Goal: Task Accomplishment & Management: Manage account settings

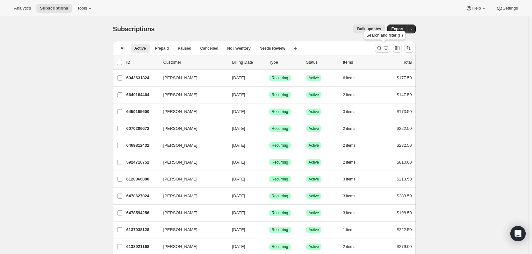
click at [381, 48] on icon "Search and filter results" at bounding box center [379, 48] width 6 height 6
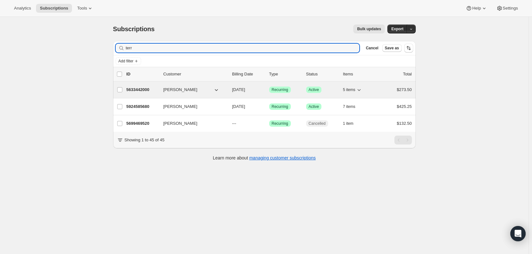
type input "terr"
click at [138, 88] on p "5633442000" at bounding box center [142, 90] width 32 height 6
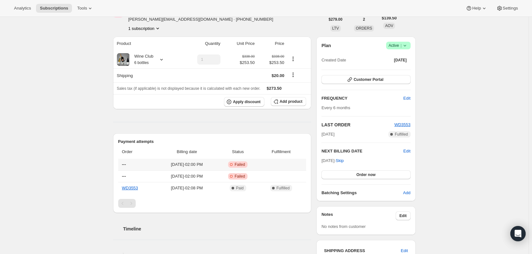
scroll to position [32, 0]
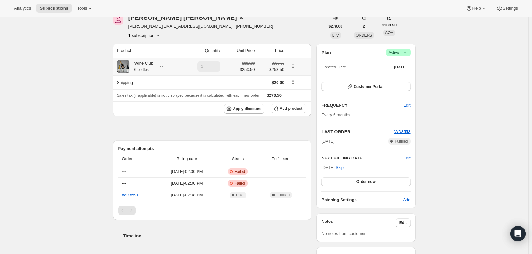
click at [162, 67] on icon at bounding box center [161, 66] width 6 height 6
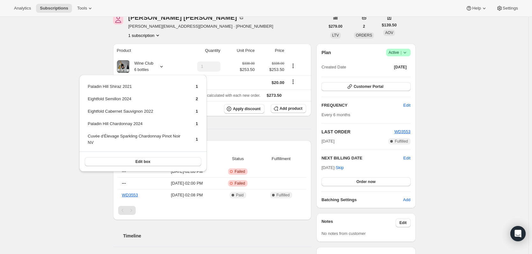
click at [26, 187] on div "Subscription #5633442000. This page is ready Subscription #5633442000 Success R…" at bounding box center [264, 233] width 528 height 497
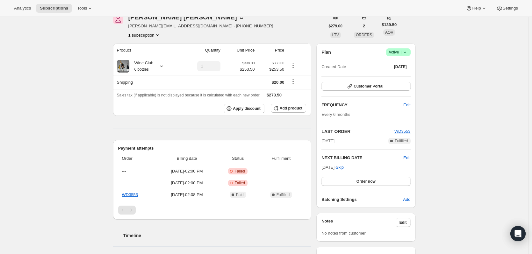
scroll to position [0, 0]
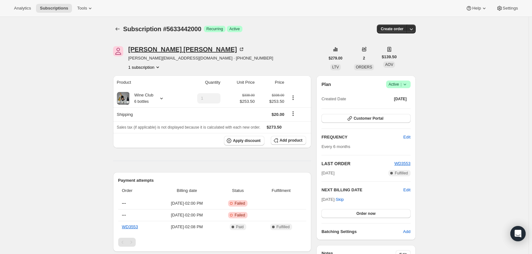
click at [157, 50] on div "[PERSON_NAME]" at bounding box center [186, 49] width 116 height 6
click at [163, 98] on icon at bounding box center [161, 98] width 6 height 6
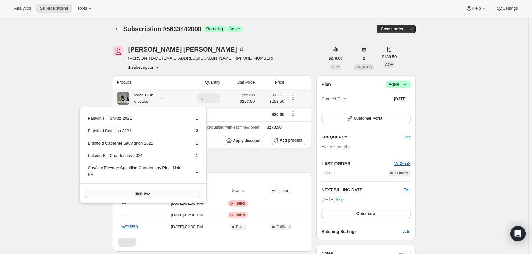
click at [130, 194] on button "Edit box" at bounding box center [143, 193] width 116 height 9
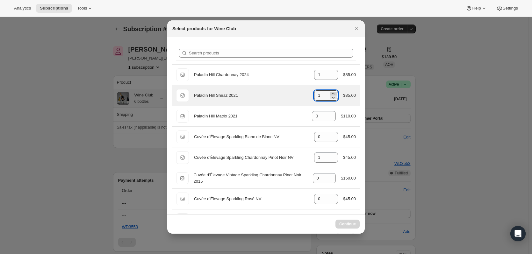
click at [330, 93] on icon ":r1fm:" at bounding box center [333, 93] width 6 height 6
type input "3"
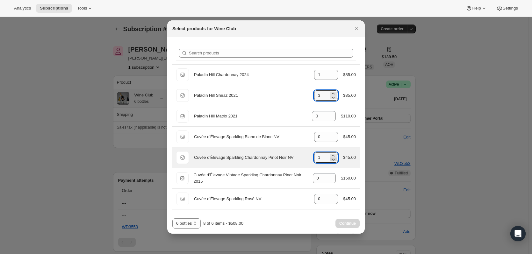
click at [330, 160] on icon ":r1fm:" at bounding box center [333, 159] width 6 height 6
type input "0"
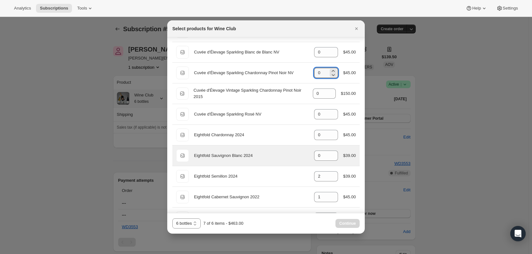
scroll to position [95, 0]
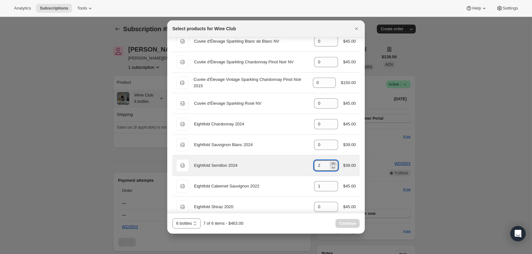
click at [332, 163] on icon ":r1fm:" at bounding box center [333, 164] width 3 height 2
type input "3"
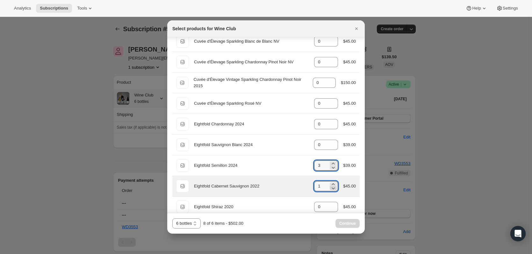
click at [330, 188] on icon ":r1fm:" at bounding box center [333, 188] width 6 height 6
type input "0"
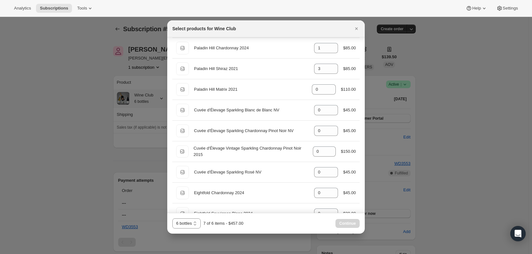
scroll to position [0, 0]
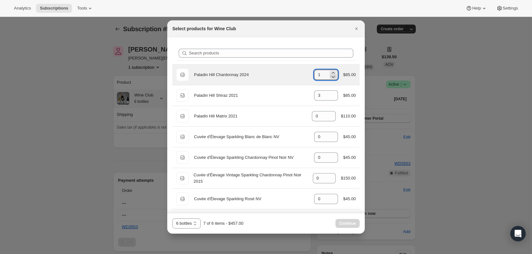
click at [332, 77] on icon ":r1fm:" at bounding box center [333, 77] width 6 height 6
type input "0"
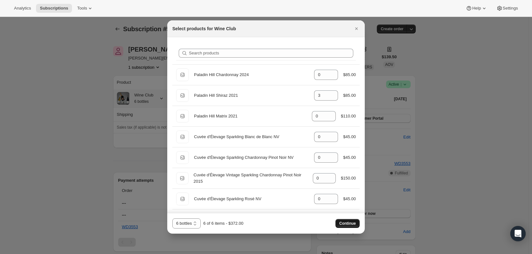
click at [344, 222] on span "Continue" at bounding box center [347, 223] width 17 height 5
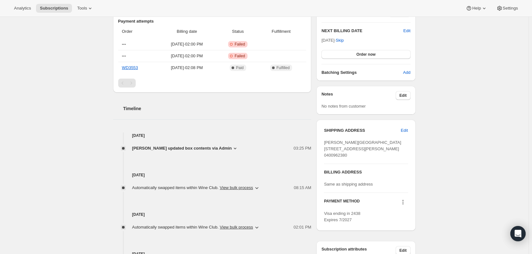
scroll to position [191, 0]
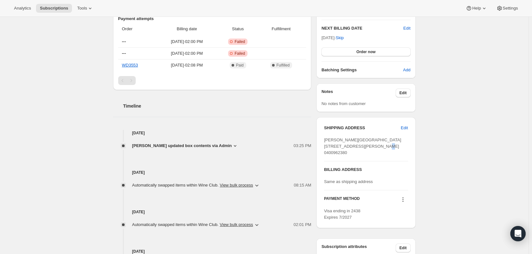
drag, startPoint x: 368, startPoint y: 153, endPoint x: 320, endPoint y: 155, distance: 48.4
click at [316, 156] on div "Terri Lomman-Stone [EMAIL_ADDRESS][DOMAIN_NAME] · [PHONE_NUMBER] 1 subscription…" at bounding box center [261, 100] width 307 height 452
drag, startPoint x: 325, startPoint y: 152, endPoint x: 363, endPoint y: 153, distance: 38.2
click at [368, 153] on div "SHIPPING ADDRESS Edit [PERSON_NAME][GEOGRAPHIC_DATA][STREET_ADDRESS][PERSON_NAM…" at bounding box center [365, 172] width 99 height 111
copy span "PERMISSION TO LEAVE"
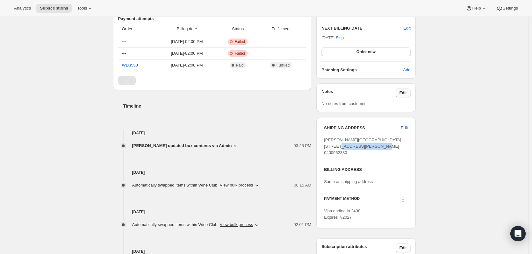
click at [404, 89] on button "Edit" at bounding box center [402, 92] width 15 height 9
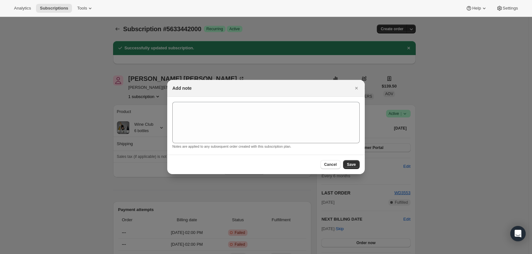
scroll to position [0, 0]
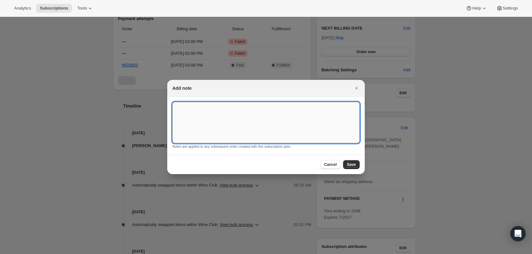
paste textarea "PERMISSION TO LEAVE"
type textarea "PERMISSION TO LEAVE"
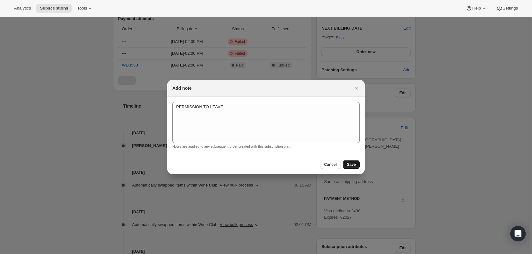
click at [349, 166] on span "Save" at bounding box center [351, 164] width 9 height 5
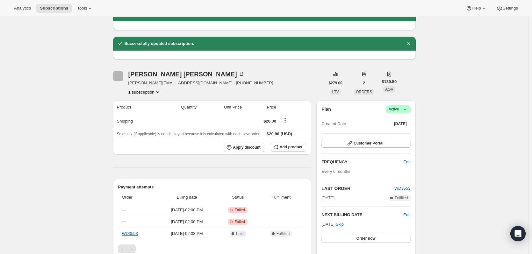
scroll to position [191, 0]
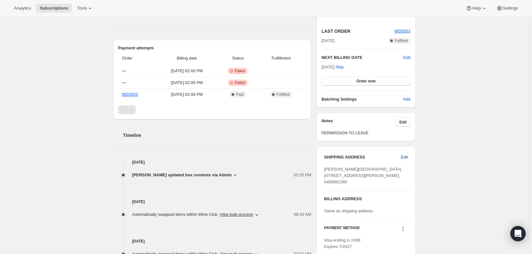
click at [405, 159] on span "Edit" at bounding box center [403, 157] width 7 height 6
select select "WA"
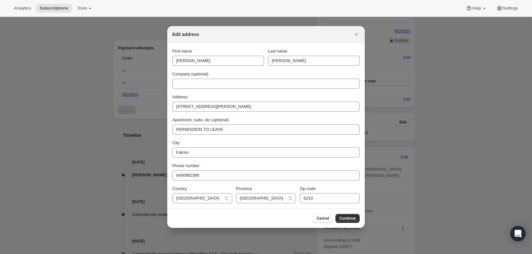
scroll to position [0, 0]
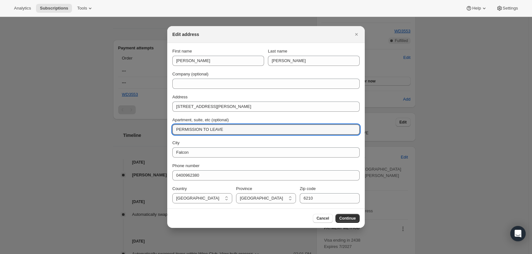
drag, startPoint x: 228, startPoint y: 130, endPoint x: 148, endPoint y: 124, distance: 79.8
click at [347, 222] on button "Continue" at bounding box center [347, 218] width 24 height 9
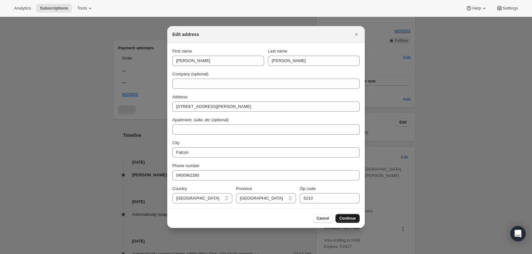
click at [349, 221] on span "Continue" at bounding box center [347, 218] width 17 height 5
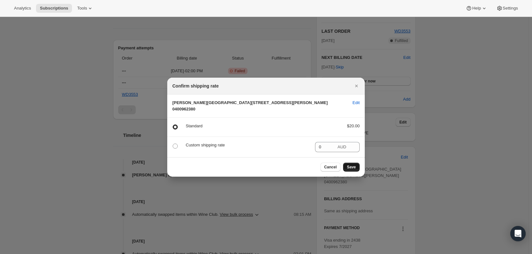
click at [351, 170] on span "Save" at bounding box center [351, 167] width 9 height 5
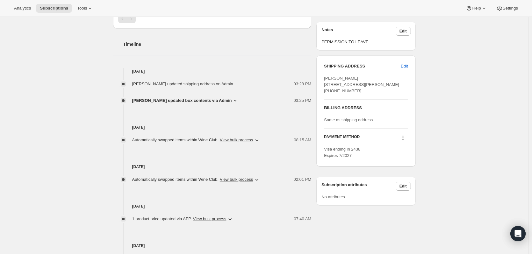
scroll to position [318, 0]
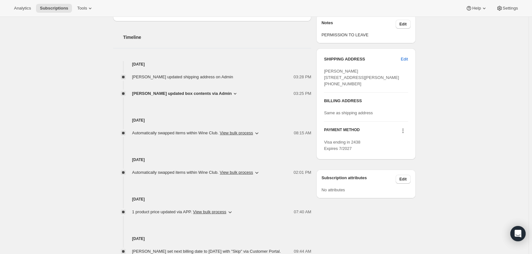
click at [405, 134] on icon at bounding box center [402, 131] width 6 height 6
click at [404, 155] on span "Send link to update card" at bounding box center [404, 155] width 45 height 5
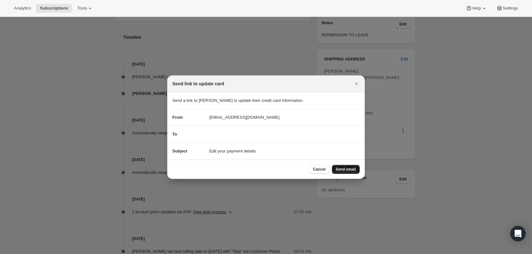
click at [354, 171] on span "Send email" at bounding box center [345, 169] width 20 height 5
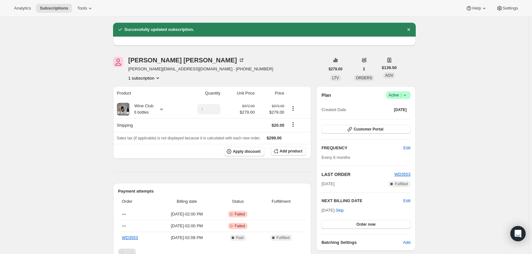
scroll to position [0, 0]
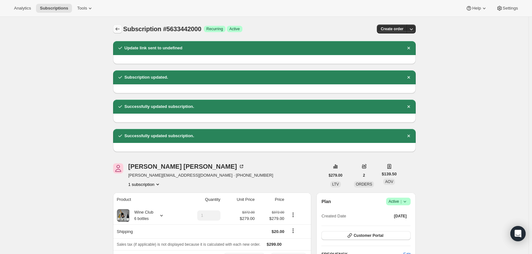
click at [121, 28] on icon "Subscriptions" at bounding box center [117, 29] width 6 height 6
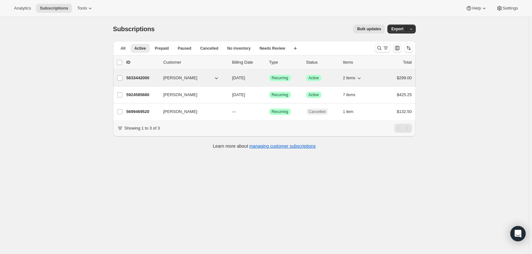
click at [132, 80] on p "5633442000" at bounding box center [142, 78] width 32 height 6
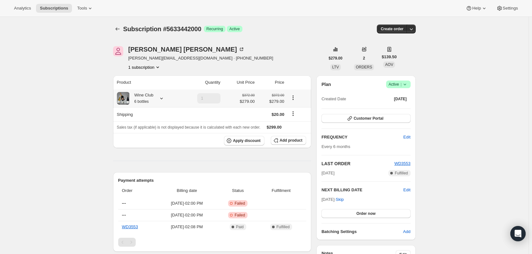
click at [163, 99] on icon at bounding box center [161, 99] width 3 height 2
click at [295, 114] on icon "Shipping actions" at bounding box center [293, 113] width 6 height 6
click at [294, 127] on span "Edit shipping rate" at bounding box center [294, 126] width 32 height 5
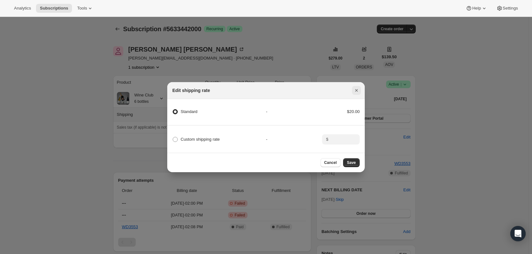
click at [356, 89] on icon "Close" at bounding box center [356, 90] width 3 height 3
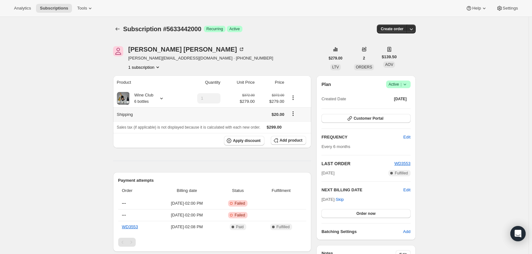
click at [293, 116] on icon "Shipping actions" at bounding box center [292, 115] width 1 height 1
click at [291, 125] on span "Edit shipping rate" at bounding box center [294, 126] width 32 height 5
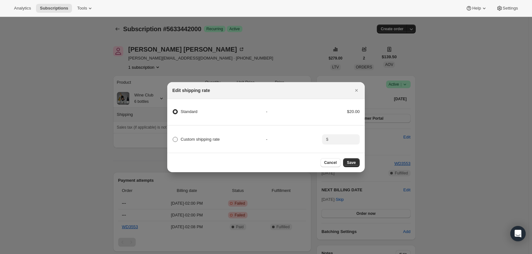
click at [176, 138] on span ":r20e:" at bounding box center [175, 139] width 5 height 5
click at [173, 137] on input "Custom shipping rate" at bounding box center [173, 137] width 0 height 0
radio input "true"
radio input "false"
click at [338, 137] on input ":r20e:" at bounding box center [340, 139] width 20 height 10
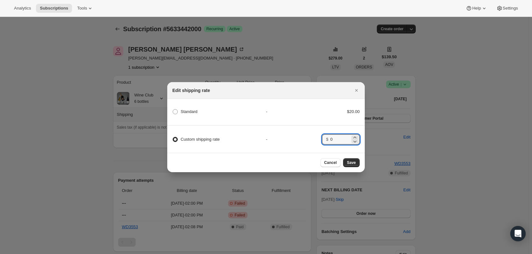
drag, startPoint x: 343, startPoint y: 137, endPoint x: 314, endPoint y: 135, distance: 29.4
click at [314, 135] on div "Custom shipping rate - $ 0" at bounding box center [265, 136] width 199 height 22
type input "0"
click at [173, 110] on span ":r20e:" at bounding box center [175, 111] width 5 height 5
click at [173, 109] on input "Standard" at bounding box center [173, 109] width 0 height 0
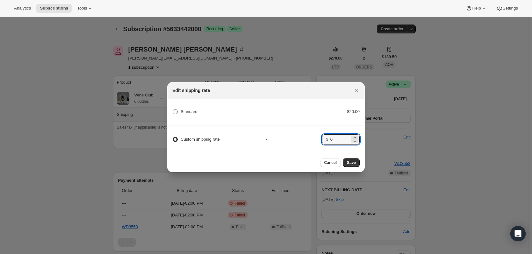
radio input "true"
radio input "false"
click at [351, 164] on span "Save" at bounding box center [351, 162] width 9 height 5
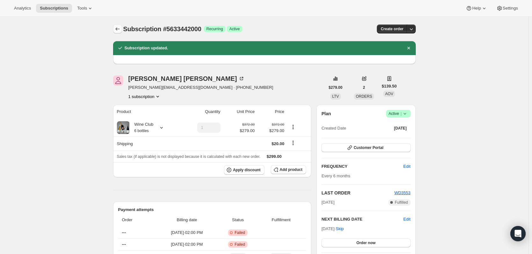
click at [121, 29] on icon "Subscriptions" at bounding box center [117, 29] width 6 height 6
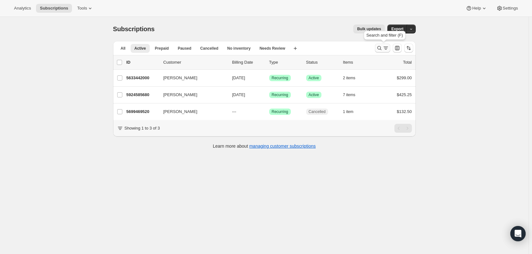
click at [381, 51] on button "Search and filter results" at bounding box center [382, 48] width 15 height 9
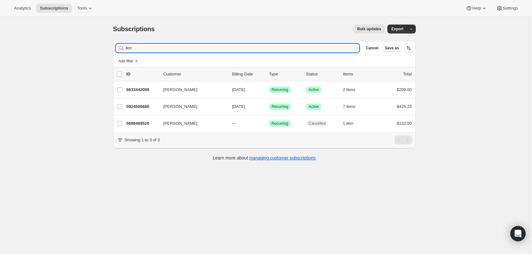
drag, startPoint x: 143, startPoint y: 51, endPoint x: 99, endPoint y: 46, distance: 44.6
click at [99, 46] on div "Subscriptions. This page is ready Subscriptions Bulk updates More actions Bulk …" at bounding box center [264, 144] width 528 height 254
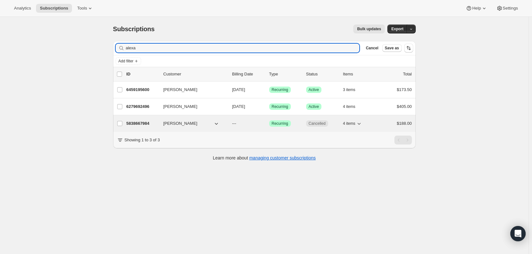
type input "alexa"
click at [141, 122] on p "5838667984" at bounding box center [142, 123] width 32 height 6
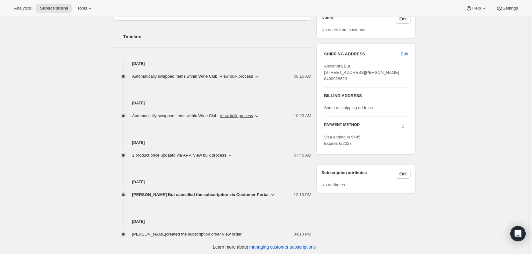
scroll to position [210, 0]
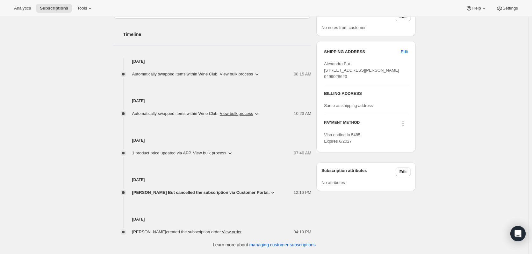
click at [269, 191] on icon at bounding box center [272, 192] width 6 height 6
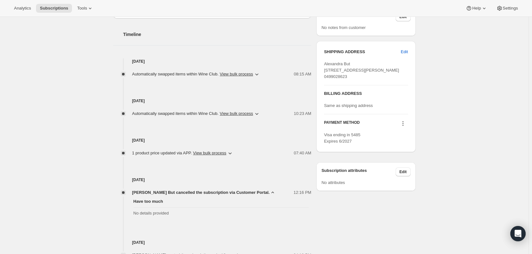
click at [269, 191] on icon at bounding box center [272, 192] width 6 height 6
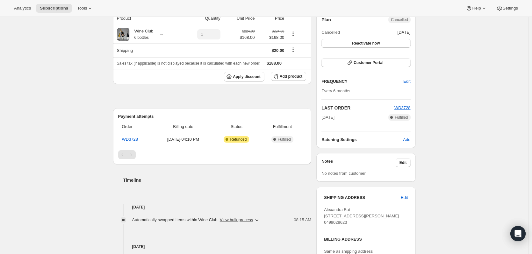
scroll to position [0, 0]
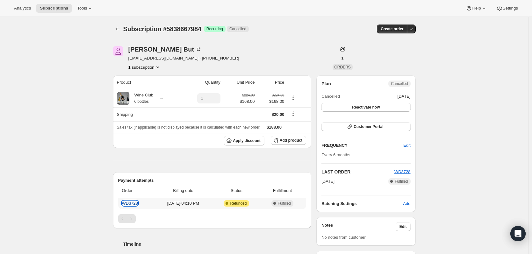
click at [134, 202] on link "WD3728" at bounding box center [130, 203] width 16 height 5
